Goal: Task Accomplishment & Management: Complete application form

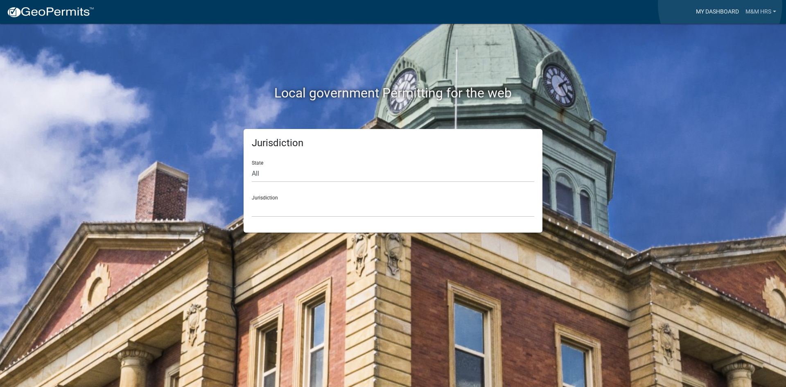
click at [720, 5] on link "My Dashboard" at bounding box center [717, 12] width 50 height 16
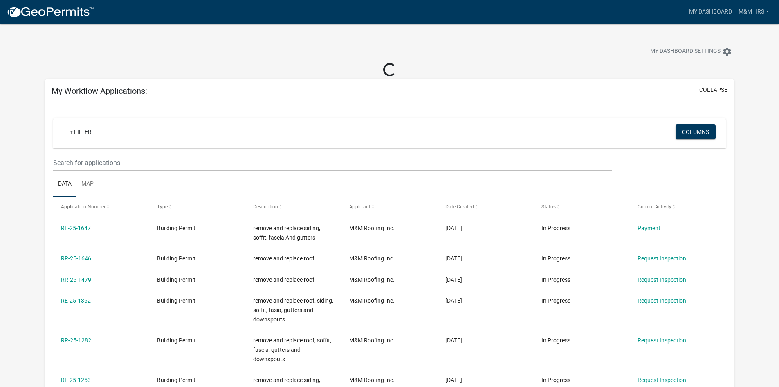
click at [71, 12] on img at bounding box center [51, 12] width 88 height 12
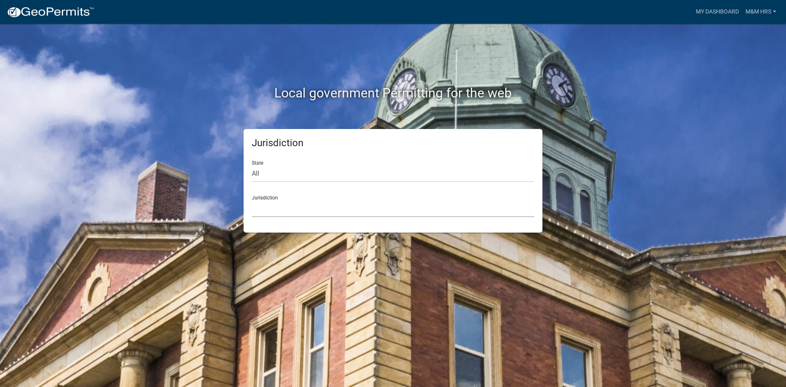
click at [335, 209] on select "[GEOGRAPHIC_DATA], [US_STATE] [GEOGRAPHIC_DATA], [US_STATE][PERSON_NAME][GEOGRA…" at bounding box center [393, 208] width 282 height 17
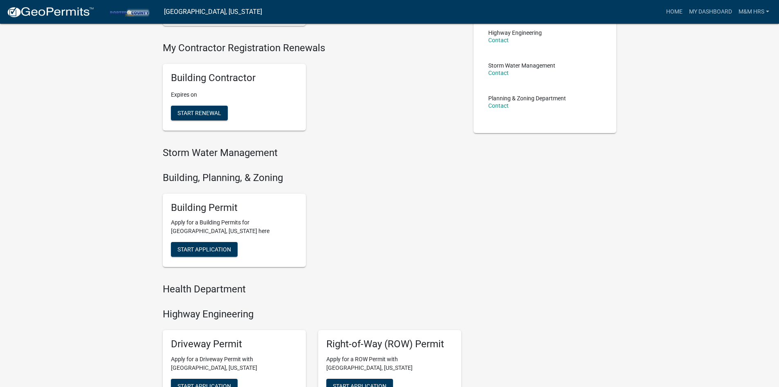
scroll to position [164, 0]
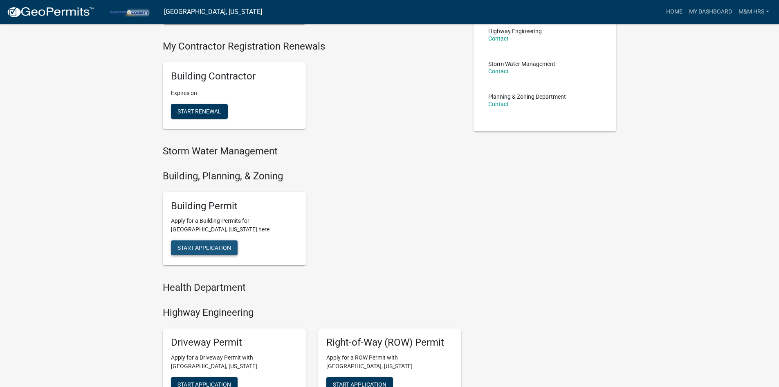
click at [218, 243] on button "Start Application" at bounding box center [204, 247] width 67 height 15
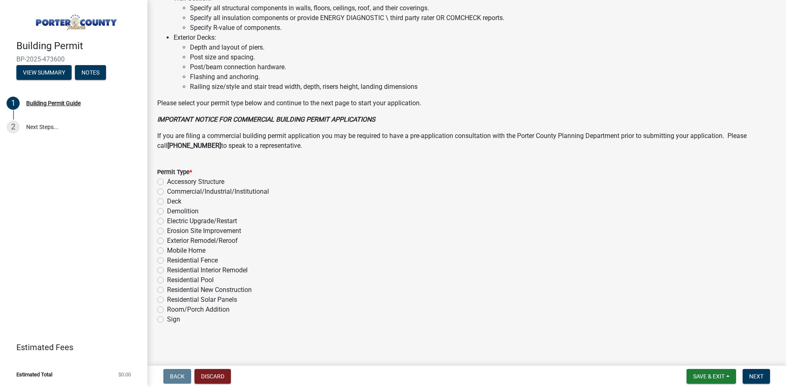
scroll to position [539, 0]
click at [167, 238] on label "Exterior Remodel/Reroof" at bounding box center [202, 239] width 71 height 10
click at [167, 238] on input "Exterior Remodel/Reroof" at bounding box center [169, 236] width 5 height 5
radio input "true"
click at [749, 378] on span "Next" at bounding box center [756, 376] width 14 height 7
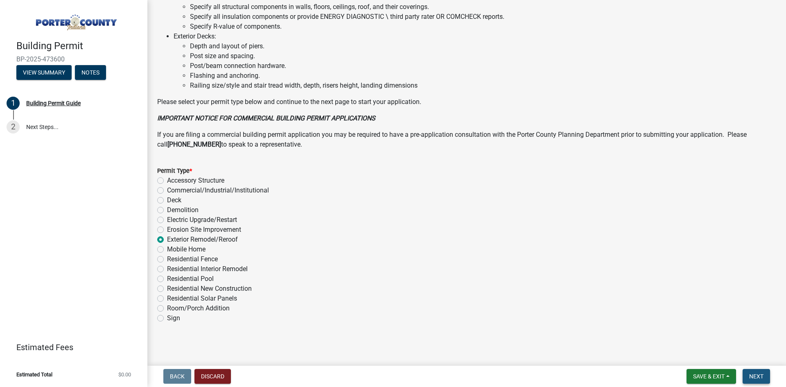
scroll to position [0, 0]
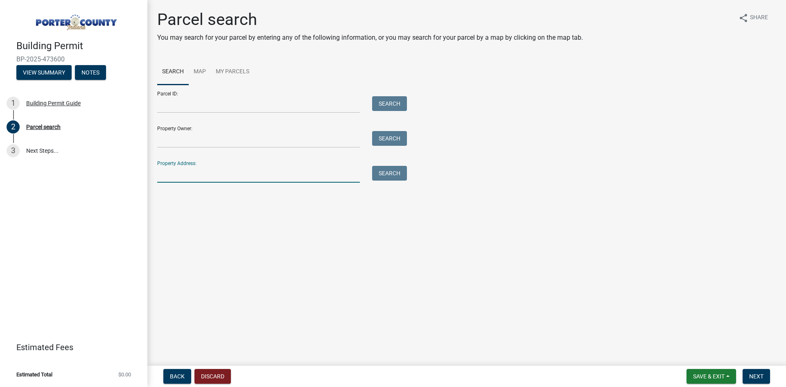
click at [184, 171] on input "Property Address:" at bounding box center [258, 174] width 203 height 17
click at [381, 176] on button "Search" at bounding box center [389, 173] width 35 height 15
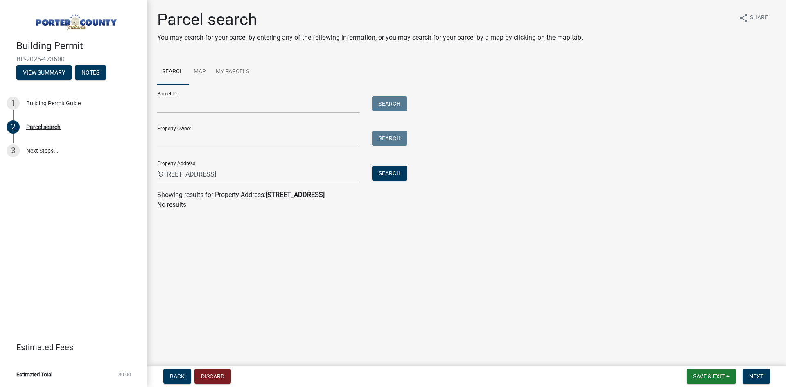
click at [285, 194] on strong "[STREET_ADDRESS]" at bounding box center [295, 195] width 59 height 8
click at [267, 171] on input "[STREET_ADDRESS]" at bounding box center [258, 174] width 203 height 17
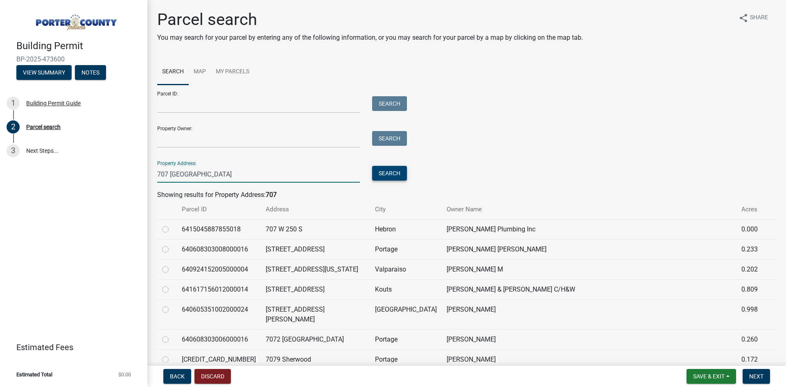
type input "707 [GEOGRAPHIC_DATA]"
click at [388, 174] on button "Search" at bounding box center [389, 173] width 35 height 15
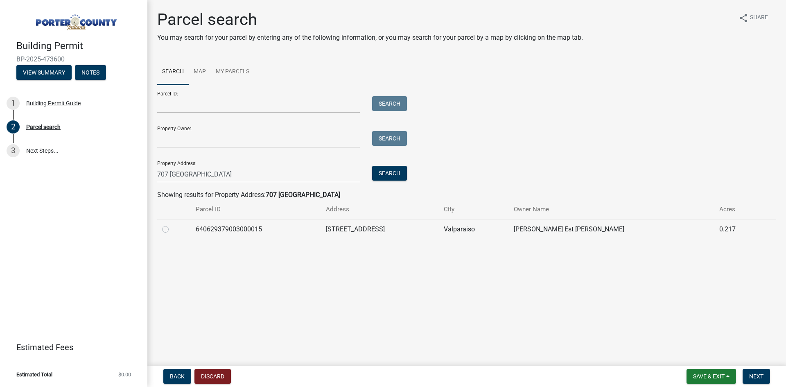
click at [172, 224] on label at bounding box center [172, 224] width 0 height 0
click at [172, 228] on input "radio" at bounding box center [174, 226] width 5 height 5
radio input "true"
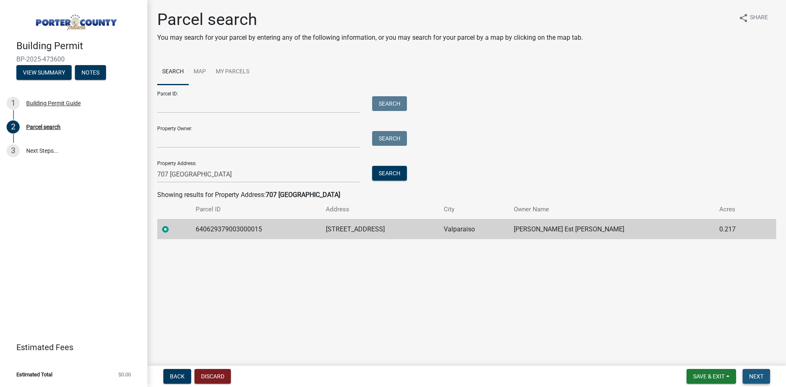
click at [753, 372] on button "Next" at bounding box center [755, 376] width 27 height 15
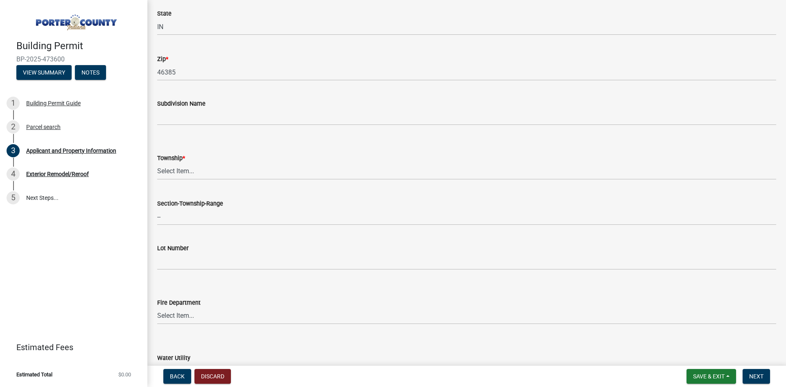
scroll to position [286, 0]
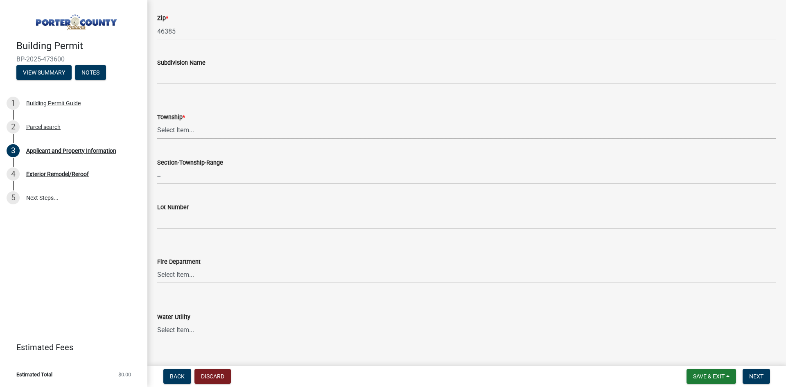
click at [170, 128] on select "Select Item... [PERSON_NAME][GEOGRAPHIC_DATA] [PERSON_NAME][GEOGRAPHIC_DATA] [G…" at bounding box center [466, 130] width 619 height 17
click at [157, 122] on select "Select Item... [PERSON_NAME][GEOGRAPHIC_DATA] [PERSON_NAME][GEOGRAPHIC_DATA] [G…" at bounding box center [466, 130] width 619 height 17
select select "eebc071e-620a-4db8-83e9-cb6b194c67e9"
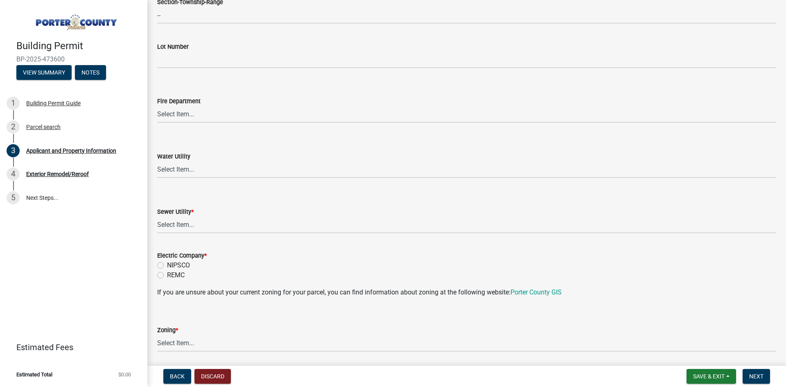
scroll to position [450, 0]
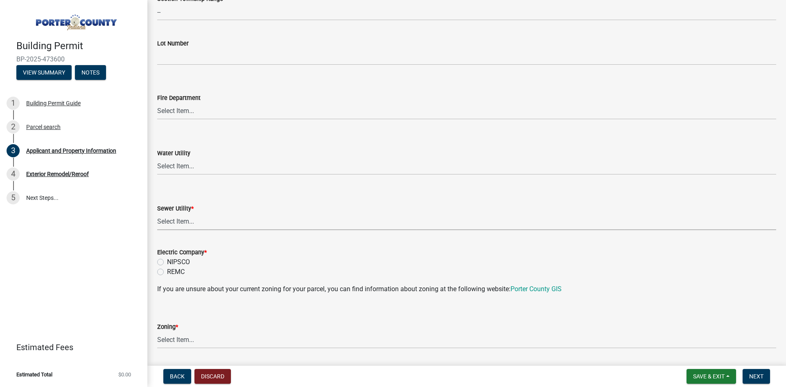
click at [180, 223] on select "Select Item... Aqua [US_STATE] Inc Damon Run Falling Waters Lake Eliza - LEACD …" at bounding box center [466, 221] width 619 height 17
click at [157, 213] on select "Select Item... Aqua [US_STATE] Inc Damon Run Falling Waters Lake Eliza - LEACD …" at bounding box center [466, 221] width 619 height 17
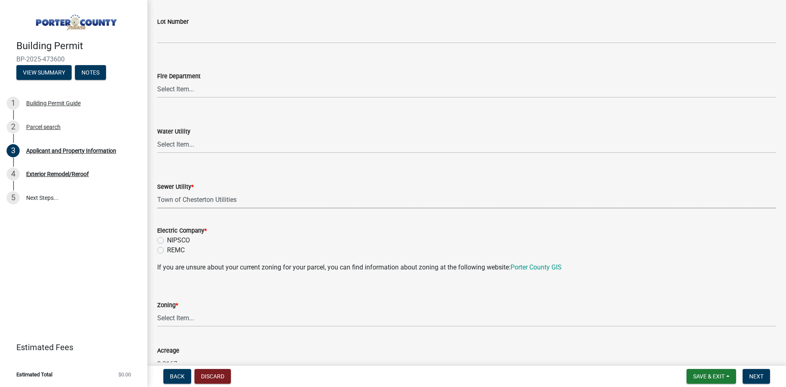
scroll to position [491, 0]
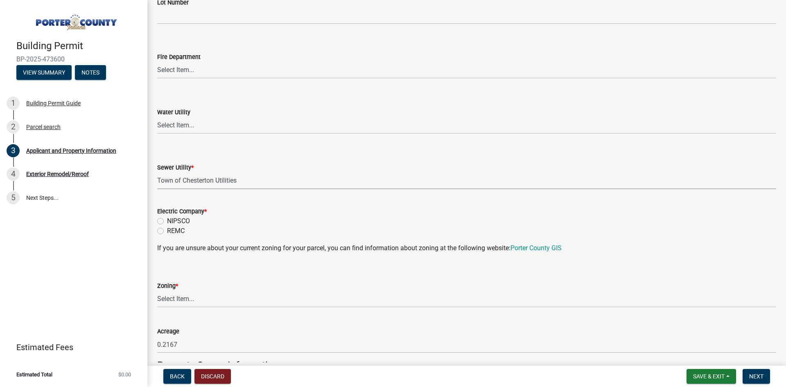
click at [222, 180] on select "Select Item... Aqua [US_STATE] Inc Damon Run Falling Waters Lake Eliza - LEACD …" at bounding box center [466, 180] width 619 height 17
click at [157, 172] on select "Select Item... Aqua [US_STATE] Inc Damon Run Falling Waters Lake Eliza - LEACD …" at bounding box center [466, 180] width 619 height 17
select select "01d57b5a-7eb0-4072-b175-354c87f771f4"
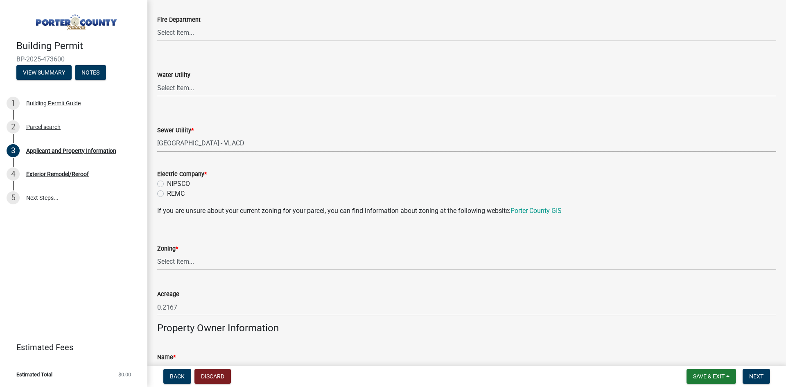
scroll to position [573, 0]
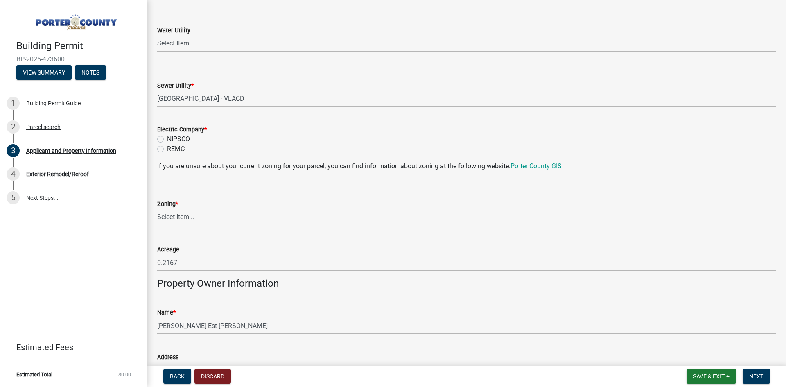
click at [167, 137] on label "NIPSCO" at bounding box center [178, 139] width 23 height 10
click at [167, 137] on input "NIPSCO" at bounding box center [169, 136] width 5 height 5
radio input "true"
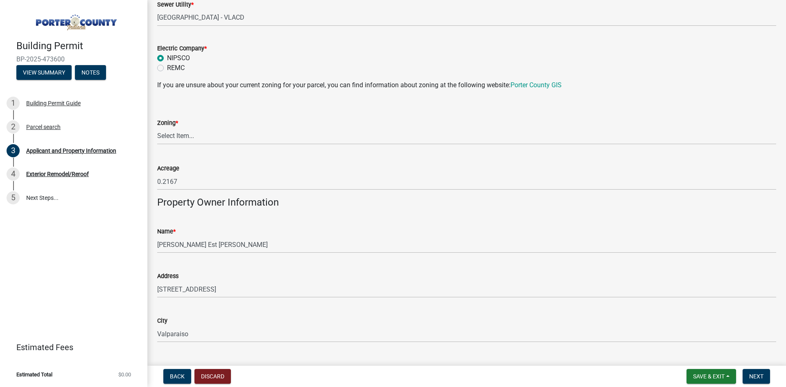
scroll to position [655, 0]
click at [182, 137] on select "Select Item... A1 A2 CH CM CN I1 I2 I3 IN MP OT P1 P2 PUD R1 R2 R3 R4 RL RR" at bounding box center [466, 135] width 619 height 17
click at [157, 127] on select "Select Item... A1 A2 CH CM CN I1 I2 I3 IN MP OT P1 P2 PUD R1 R2 R3 R4 RL RR" at bounding box center [466, 135] width 619 height 17
select select "5b0bd147-faae-4a34-aa1b-5180dde0adcd"
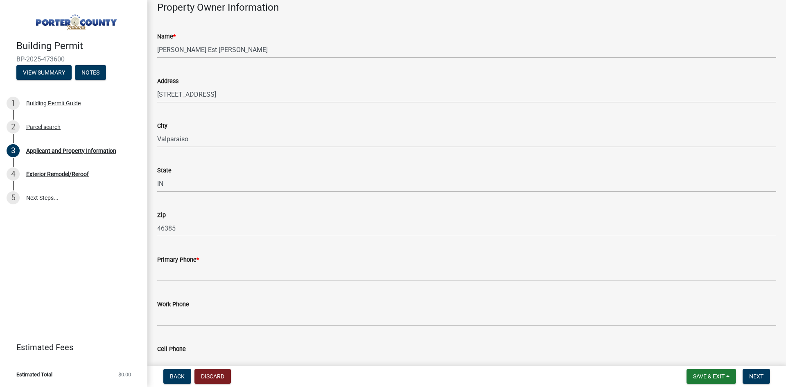
scroll to position [900, 0]
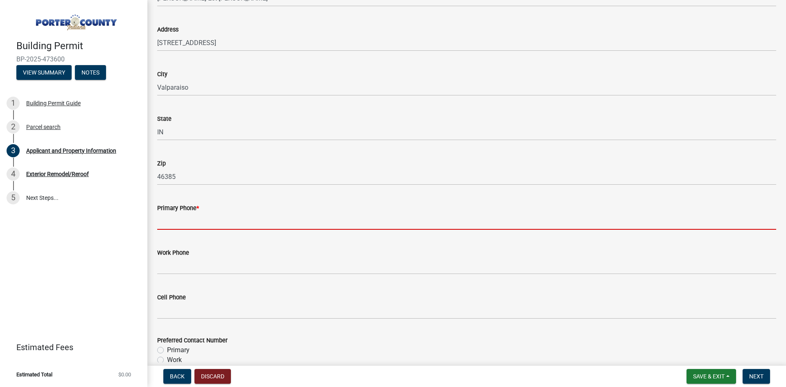
click at [192, 225] on input "Primary Phone *" at bounding box center [466, 221] width 619 height 17
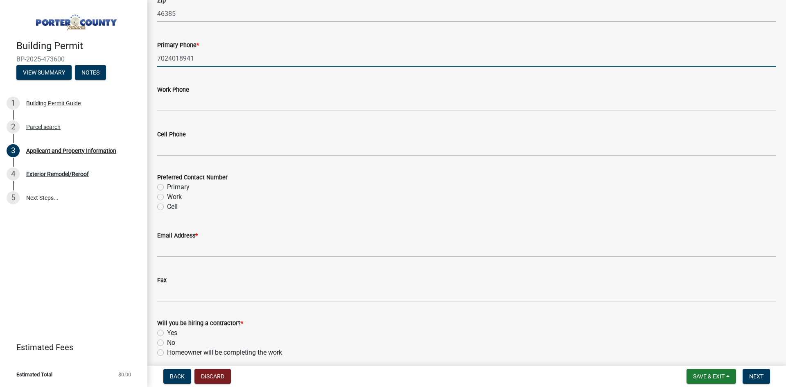
scroll to position [1064, 0]
type input "7024018941"
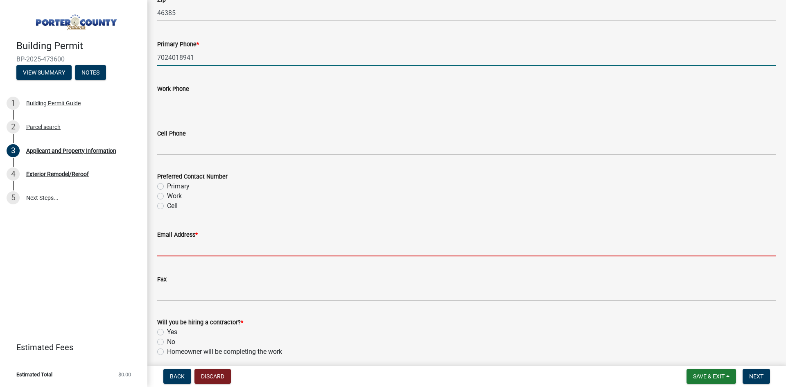
click at [172, 248] on input "Email Address *" at bounding box center [466, 247] width 619 height 17
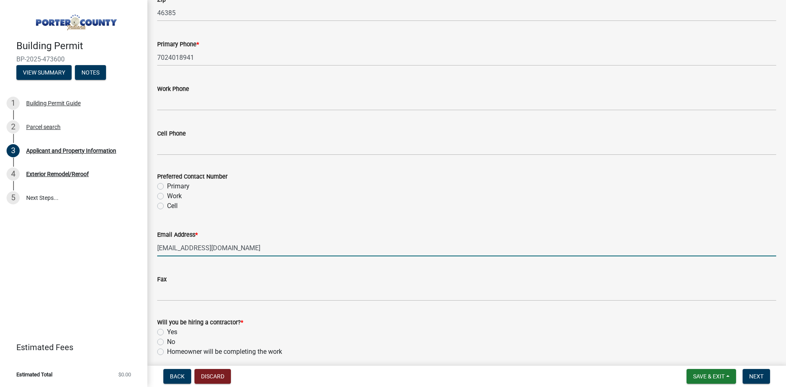
scroll to position [1144, 0]
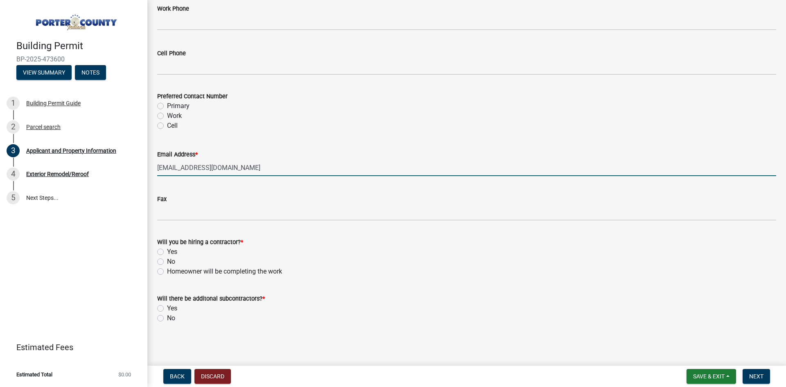
type input "[EMAIL_ADDRESS][DOMAIN_NAME]"
click at [167, 261] on label "No" at bounding box center [171, 262] width 8 height 10
click at [167, 261] on input "No" at bounding box center [169, 259] width 5 height 5
radio input "true"
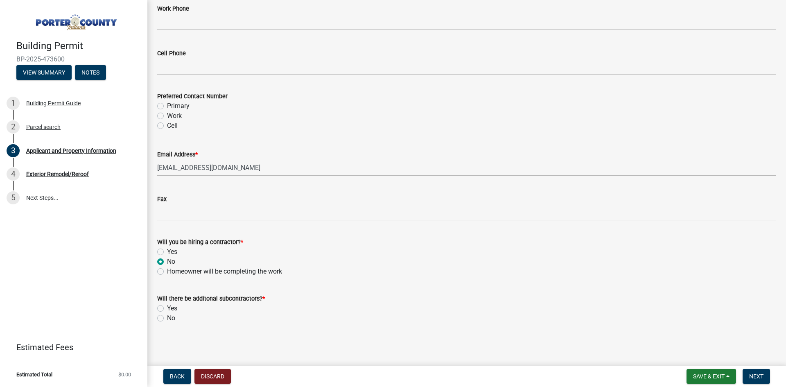
click at [167, 251] on label "Yes" at bounding box center [172, 252] width 10 height 10
click at [167, 251] on input "Yes" at bounding box center [169, 249] width 5 height 5
radio input "true"
click at [165, 319] on div "No" at bounding box center [466, 318] width 619 height 10
click at [167, 317] on label "No" at bounding box center [171, 318] width 8 height 10
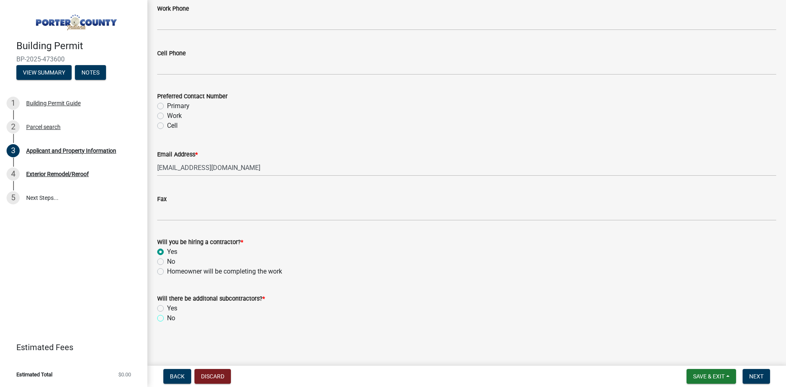
click at [167, 317] on input "No" at bounding box center [169, 315] width 5 height 5
radio input "true"
click at [762, 375] on span "Next" at bounding box center [756, 376] width 14 height 7
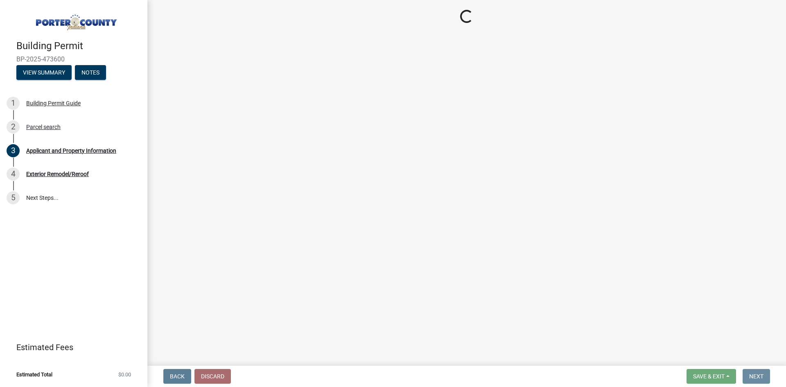
scroll to position [0, 0]
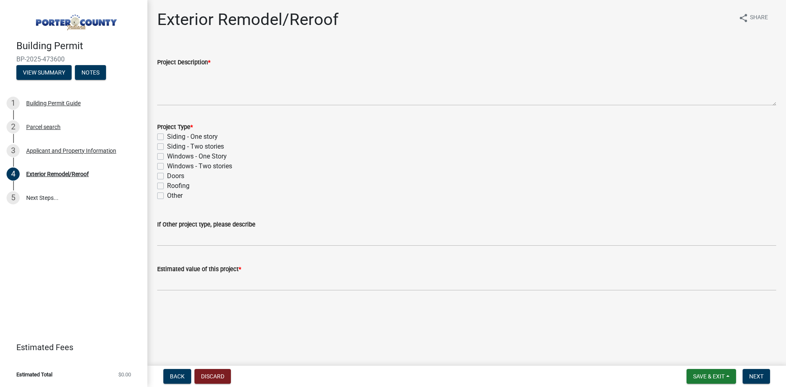
click at [167, 185] on label "Roofing" at bounding box center [178, 186] width 23 height 10
click at [167, 185] on input "Roofing" at bounding box center [169, 183] width 5 height 5
checkbox input "true"
checkbox input "false"
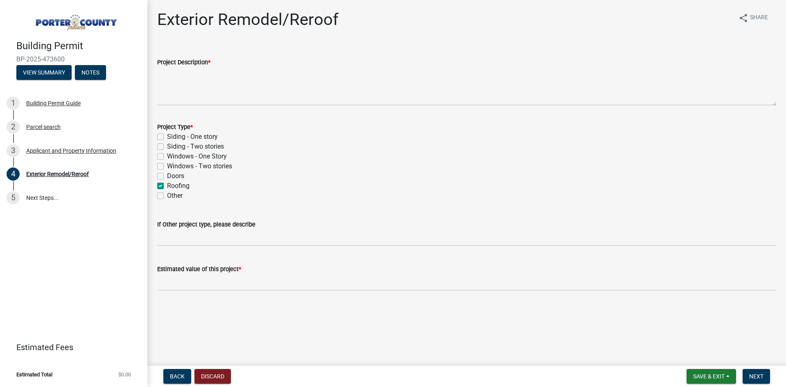
checkbox input "false"
checkbox input "true"
checkbox input "false"
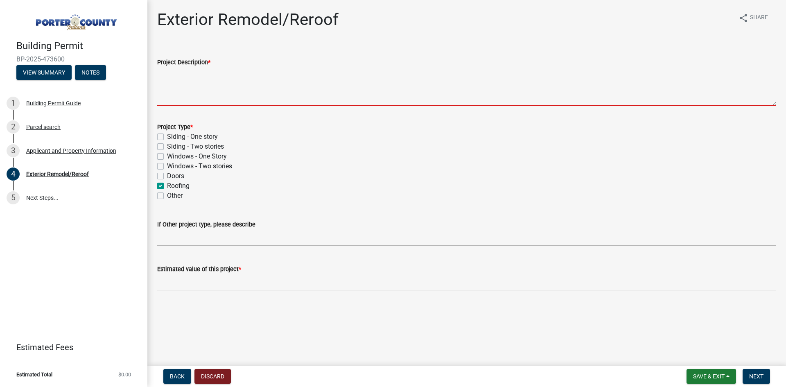
click at [202, 90] on textarea "Project Description *" at bounding box center [466, 86] width 619 height 38
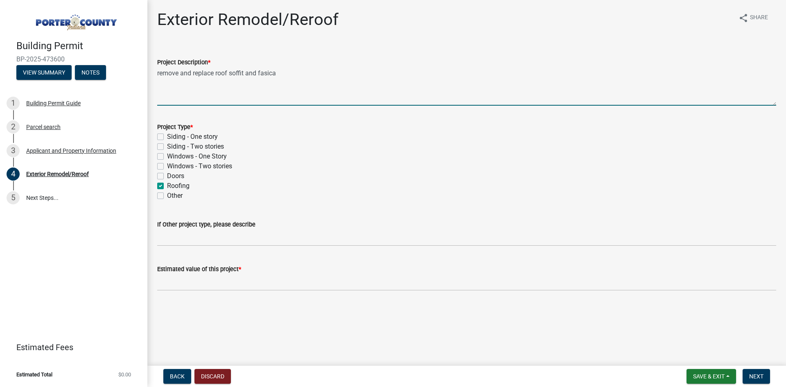
click at [227, 74] on textarea "remove and replace roof soffit and fasica" at bounding box center [466, 86] width 619 height 38
click at [243, 94] on textarea "remove and replace roof, soffit and fasica" at bounding box center [466, 86] width 619 height 38
type textarea "remove and replace roof, soffit and fasica"
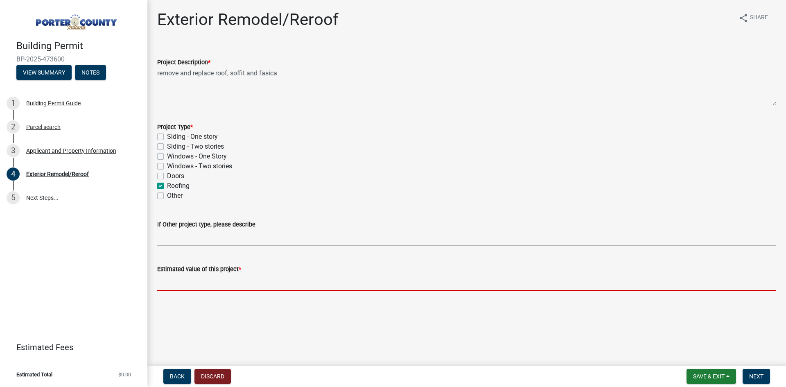
click at [234, 280] on input "text" at bounding box center [466, 282] width 619 height 17
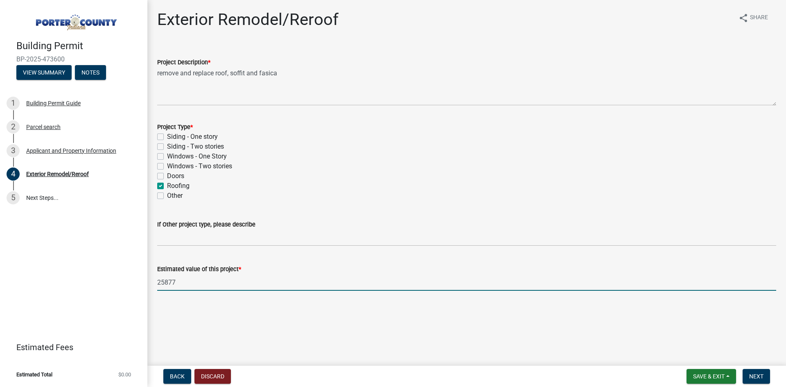
type input "25877"
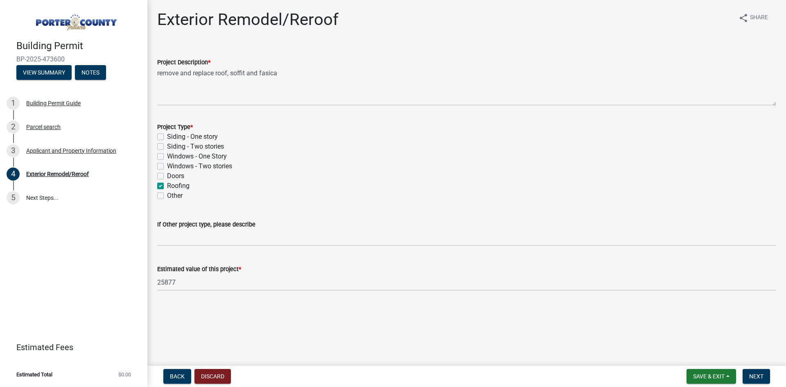
click at [667, 332] on main "Exterior Remodel/Reroof share Share Project Description * remove and replace ro…" at bounding box center [466, 181] width 638 height 362
click at [757, 380] on button "Next" at bounding box center [755, 376] width 27 height 15
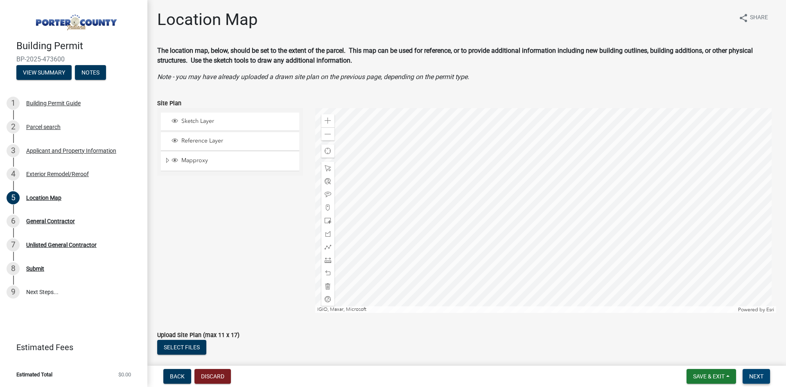
click at [756, 375] on span "Next" at bounding box center [756, 376] width 14 height 7
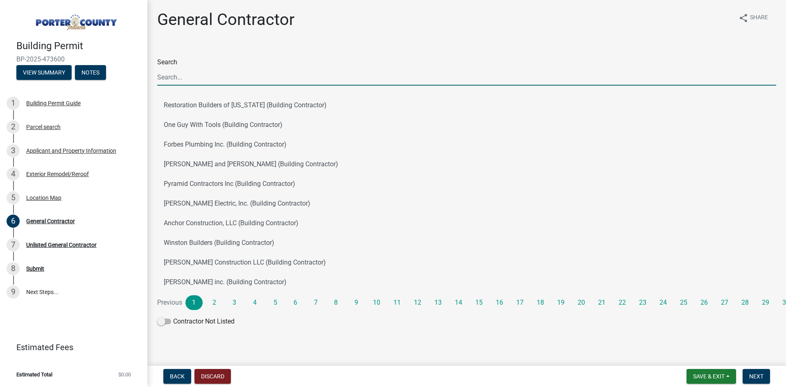
click at [224, 80] on input "Search" at bounding box center [466, 77] width 619 height 17
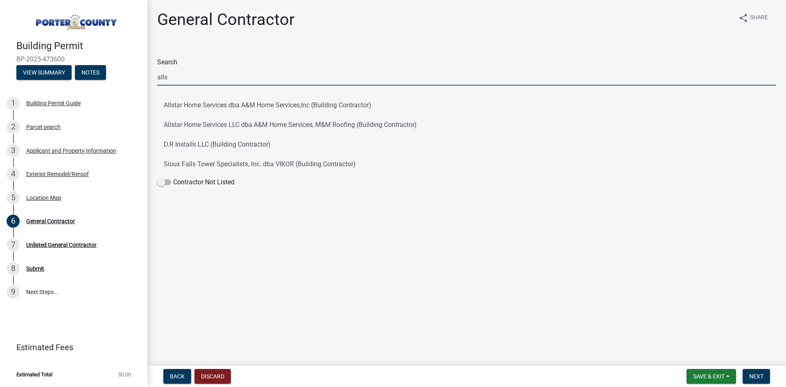
type input "allstar"
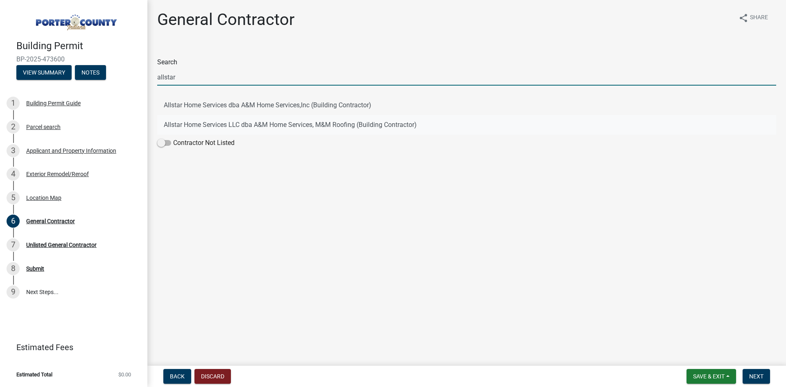
click at [253, 129] on button "Allstar Home Services LLC dba A&M Home Services, M&M Roofing (Building Contract…" at bounding box center [466, 125] width 619 height 20
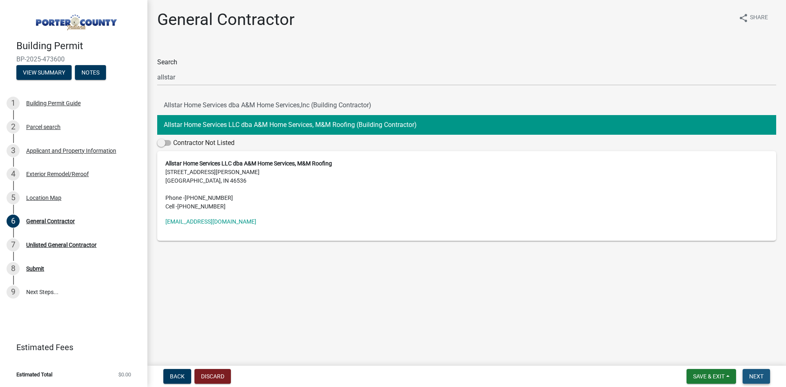
click at [761, 373] on span "Next" at bounding box center [756, 376] width 14 height 7
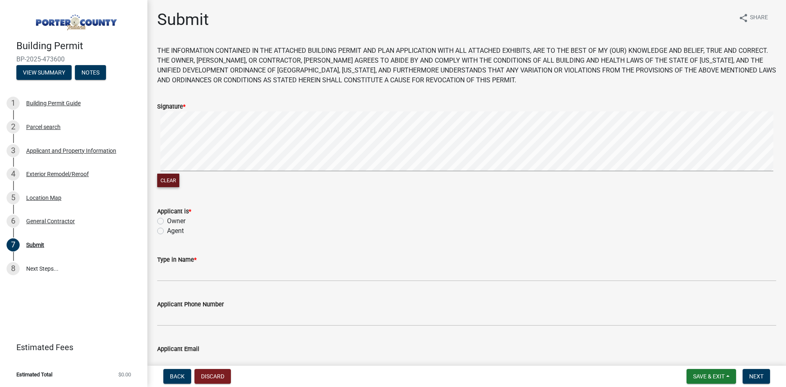
click at [172, 179] on button "Clear" at bounding box center [168, 180] width 22 height 14
click at [167, 230] on label "Agent" at bounding box center [175, 231] width 17 height 10
click at [167, 230] on input "Agent" at bounding box center [169, 228] width 5 height 5
radio input "true"
click at [201, 282] on wm-data-entity-input "Type in Name *" at bounding box center [466, 265] width 619 height 45
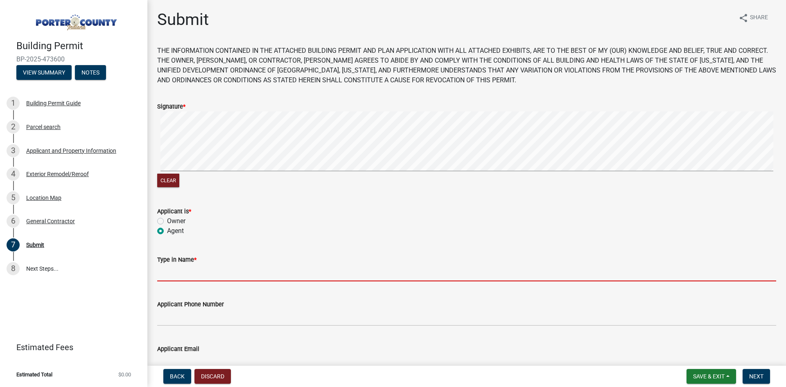
click at [208, 271] on input "Type in Name *" at bounding box center [466, 272] width 619 height 17
type input "[PERSON_NAME]"
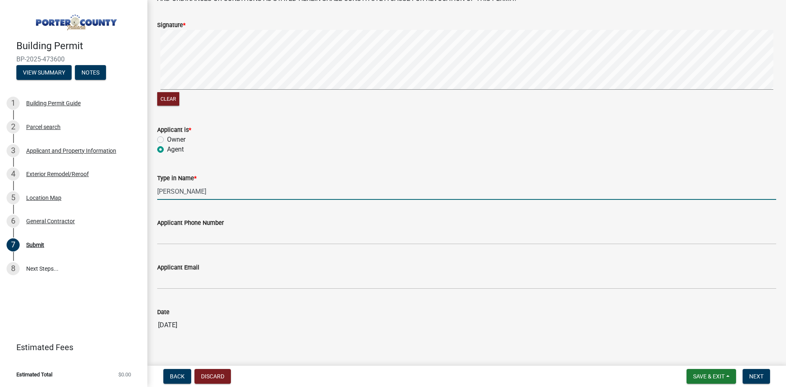
scroll to position [82, 0]
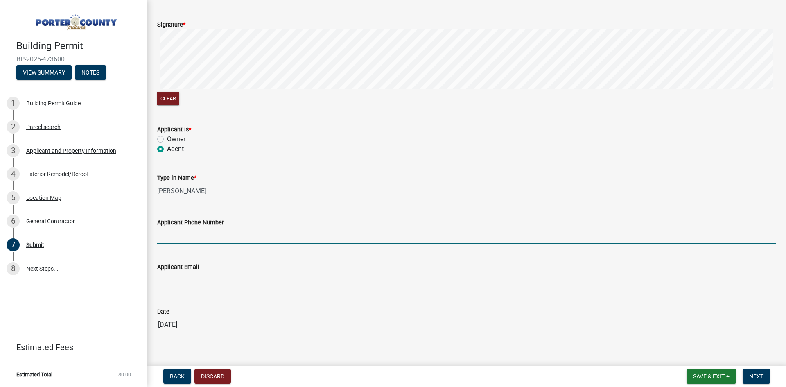
click at [217, 234] on input "Applicant Phone Number" at bounding box center [466, 235] width 619 height 17
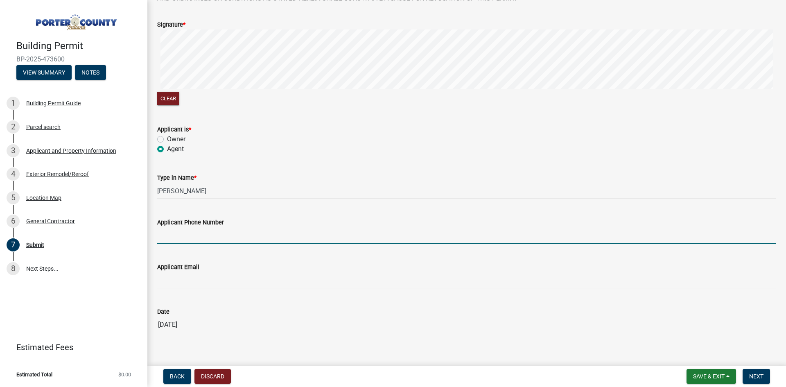
type input "[PHONE_NUMBER]"
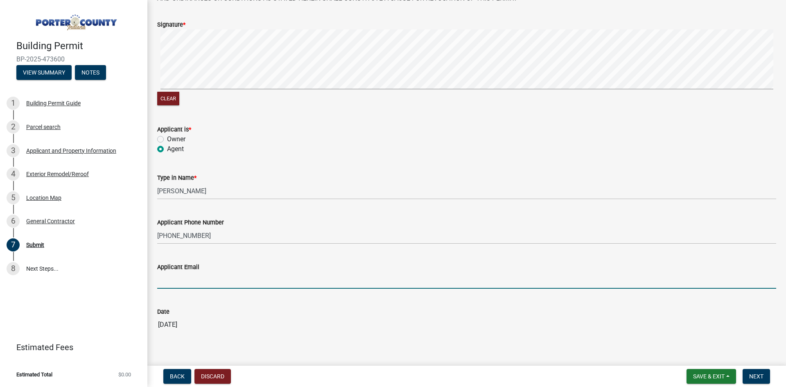
click at [189, 280] on input "Applicant Email" at bounding box center [466, 280] width 619 height 17
type input "[EMAIL_ADDRESS][DOMAIN_NAME]"
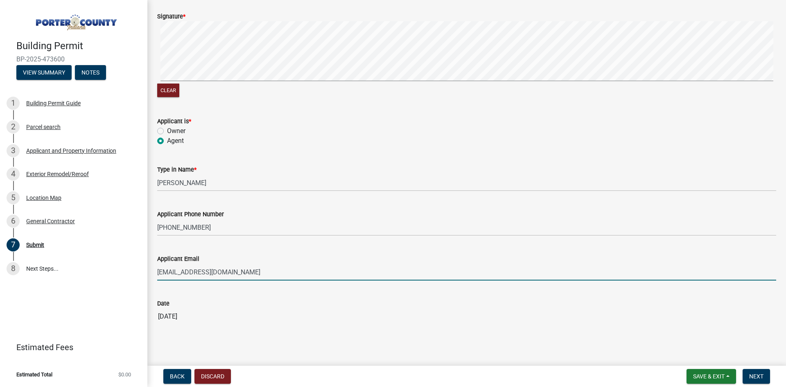
scroll to position [97, 0]
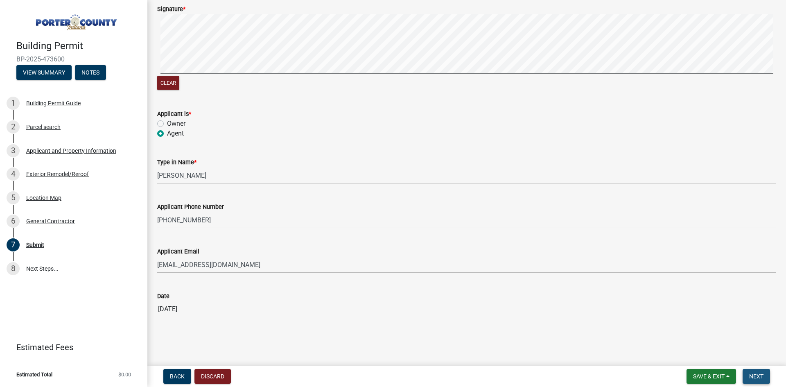
click at [751, 380] on button "Next" at bounding box center [755, 376] width 27 height 15
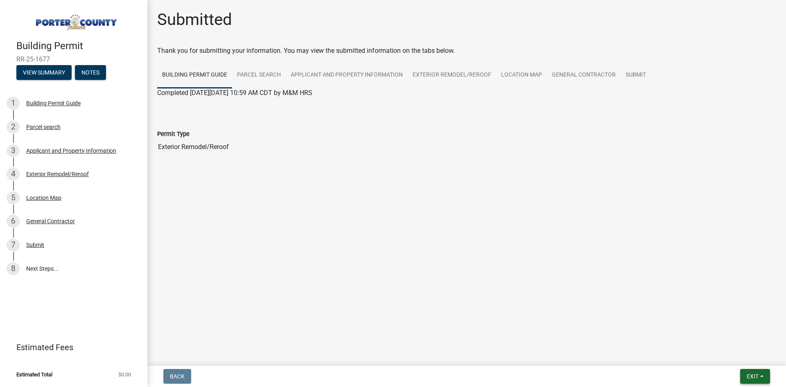
click at [754, 376] on span "Exit" at bounding box center [752, 376] width 12 height 7
click at [742, 338] on button "Save" at bounding box center [736, 335] width 65 height 20
